Goal: Navigation & Orientation: Understand site structure

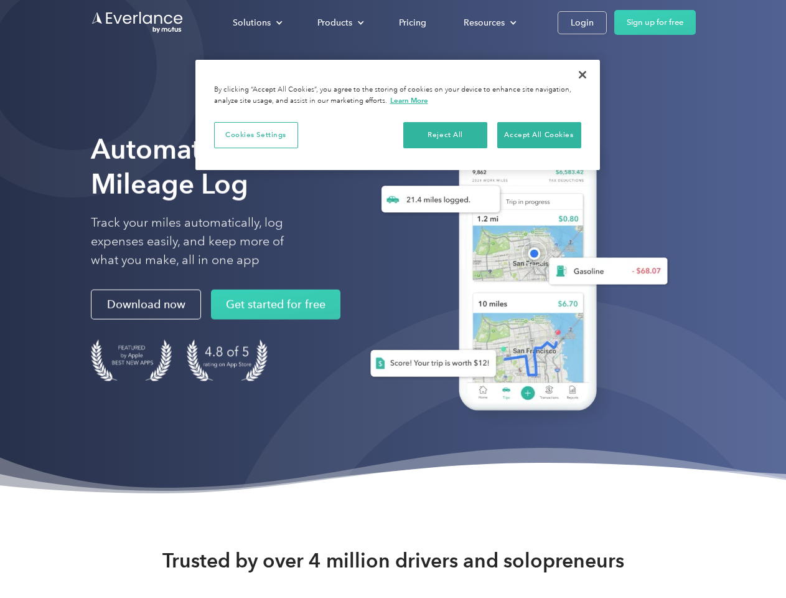
click at [257, 22] on div "Solutions" at bounding box center [252, 23] width 38 height 16
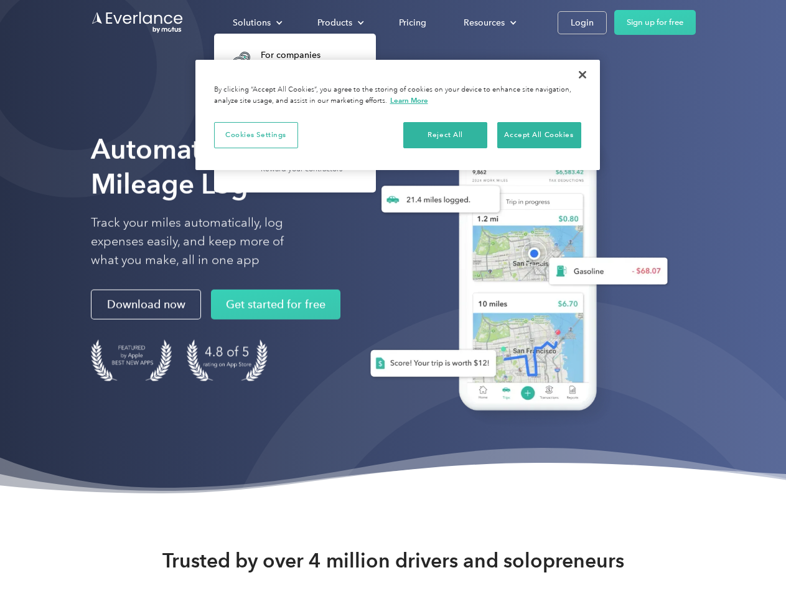
click at [339, 22] on div "Products" at bounding box center [335, 23] width 35 height 16
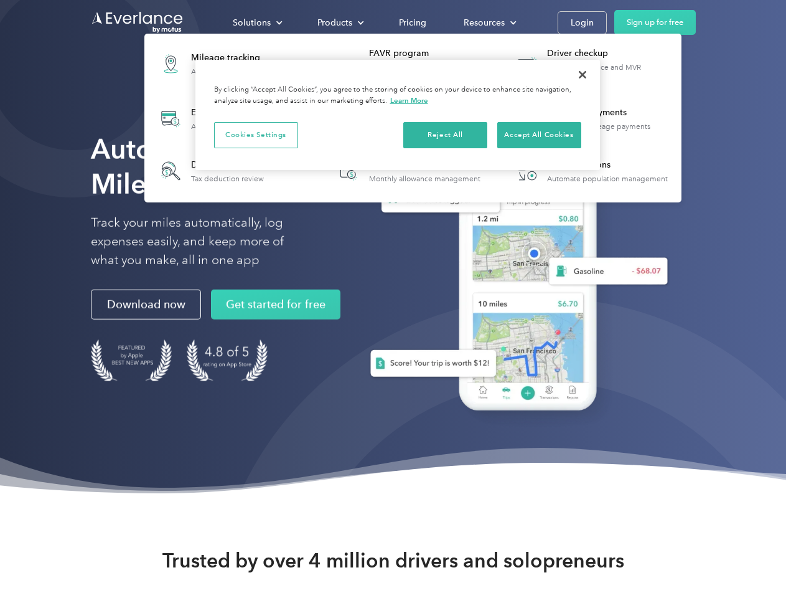
click at [489, 22] on div "Resources" at bounding box center [484, 23] width 41 height 16
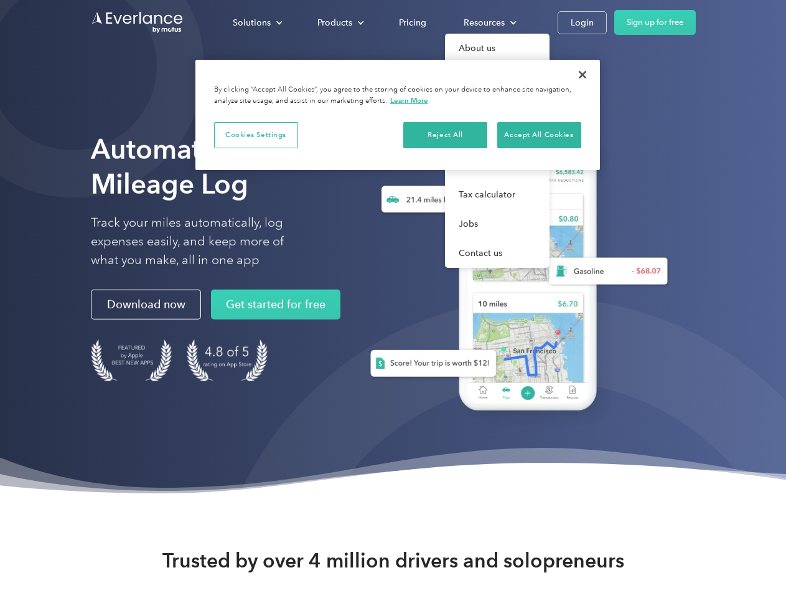
click at [256, 135] on button "Cookies Settings" at bounding box center [256, 135] width 84 height 26
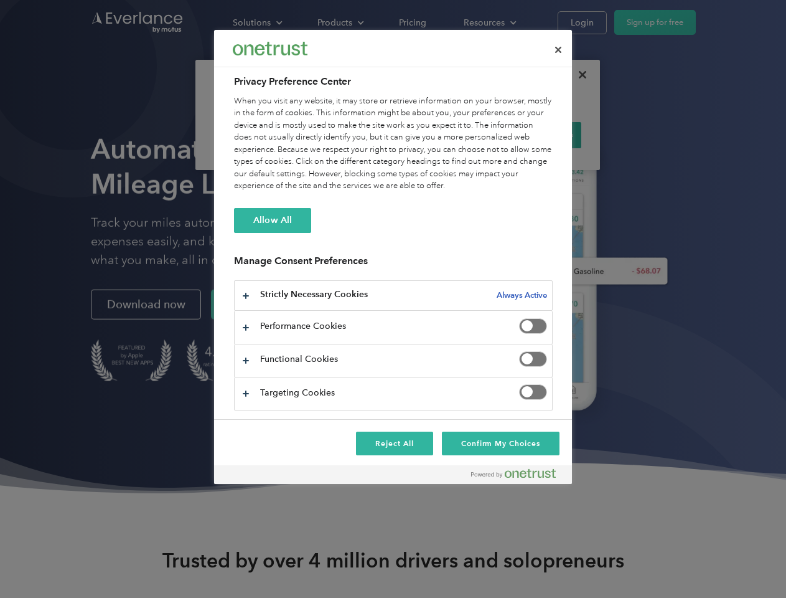
click at [446, 135] on div "When you visit any website, it may store or retrieve information on your browse…" at bounding box center [393, 143] width 319 height 97
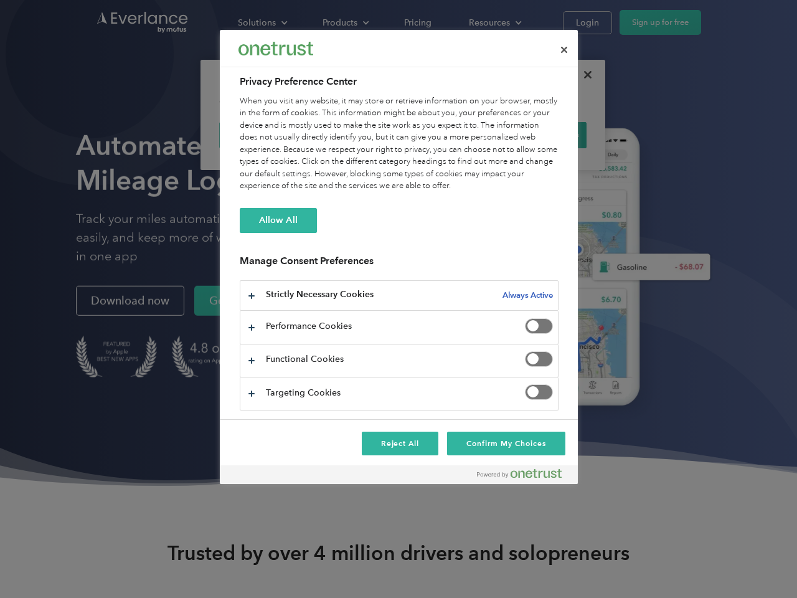
click at [539, 135] on div "When you visit any website, it may store or retrieve information on your browse…" at bounding box center [399, 143] width 319 height 97
click at [583, 75] on div at bounding box center [398, 299] width 797 height 598
